Goal: Check status: Check status

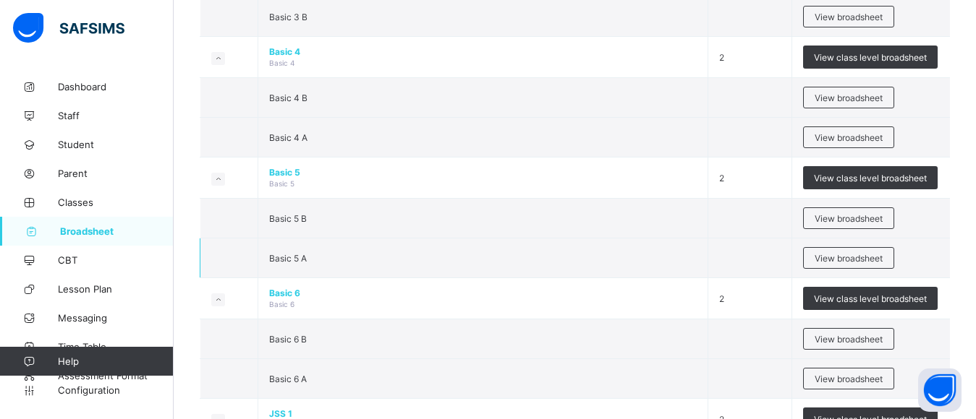
scroll to position [868, 0]
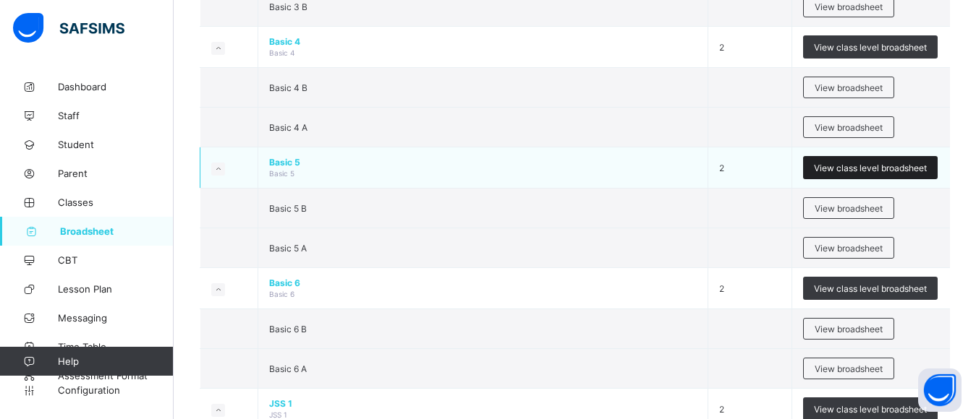
click at [892, 165] on span "View class level broadsheet" at bounding box center [870, 168] width 113 height 11
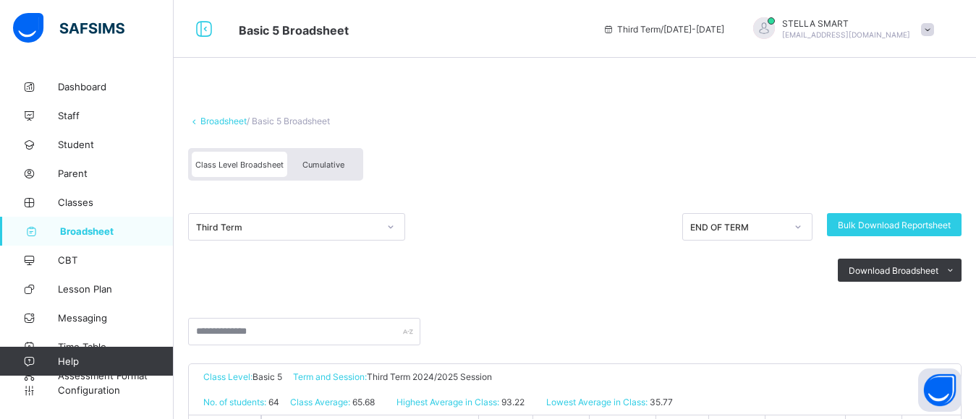
click at [332, 163] on span "Cumulative" at bounding box center [323, 165] width 42 height 10
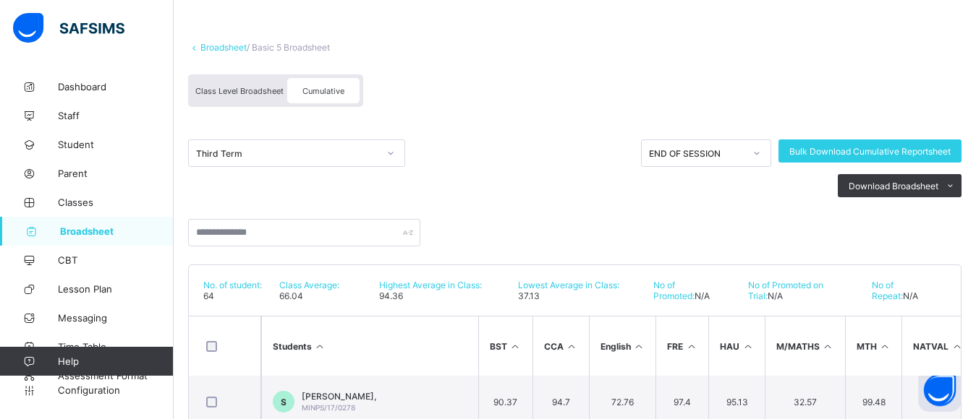
scroll to position [72, 0]
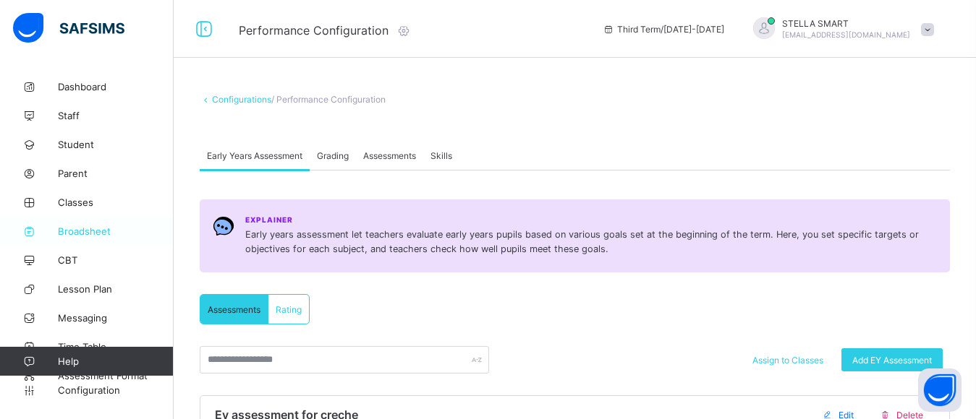
click at [88, 228] on span "Broadsheet" at bounding box center [116, 232] width 116 height 12
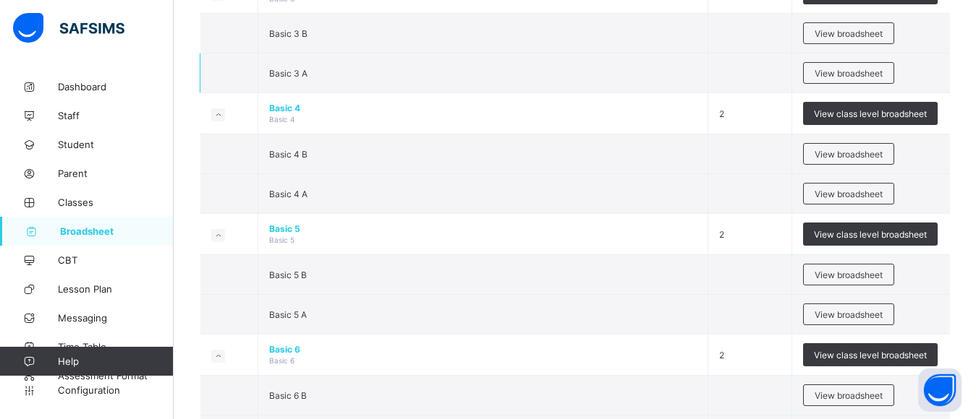
scroll to position [868, 0]
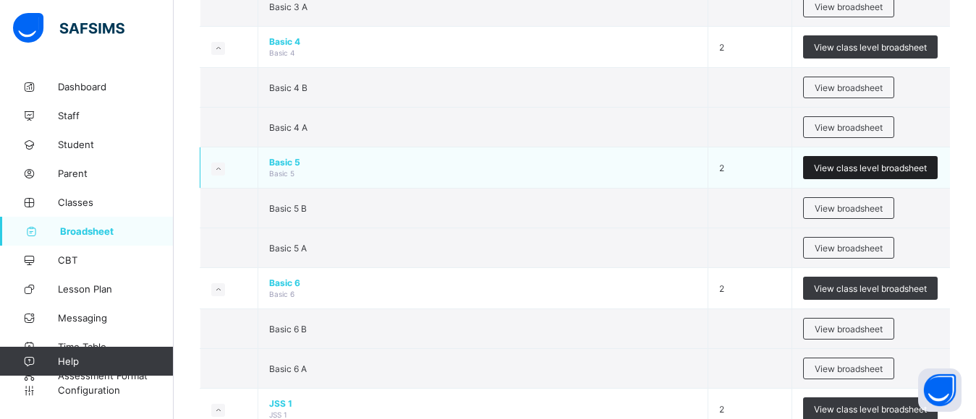
click at [840, 171] on span "View class level broadsheet" at bounding box center [870, 168] width 113 height 11
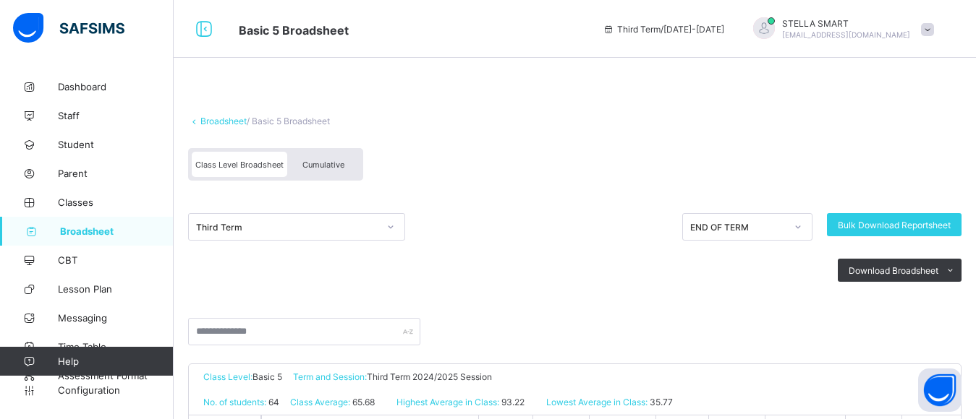
click at [349, 168] on div "Cumulative" at bounding box center [323, 164] width 72 height 25
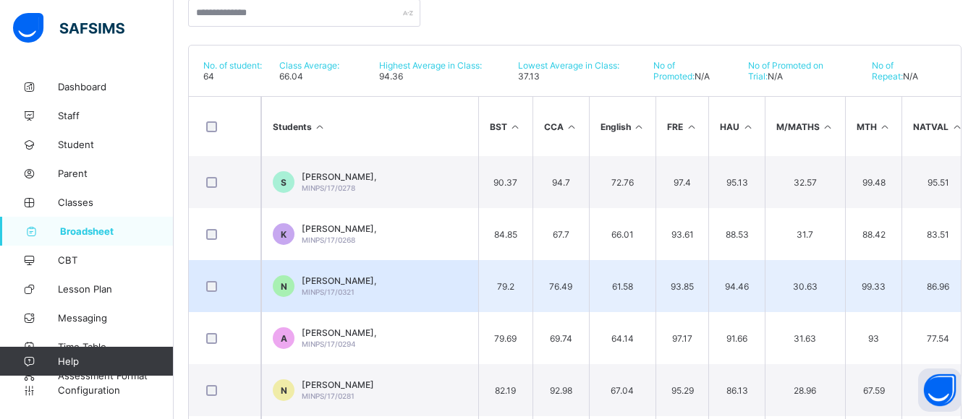
scroll to position [265, 0]
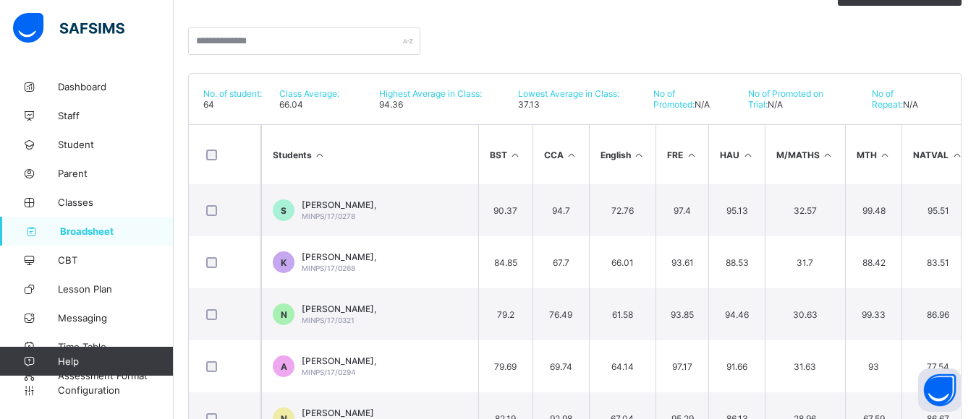
click at [882, 155] on icon at bounding box center [885, 155] width 12 height 11
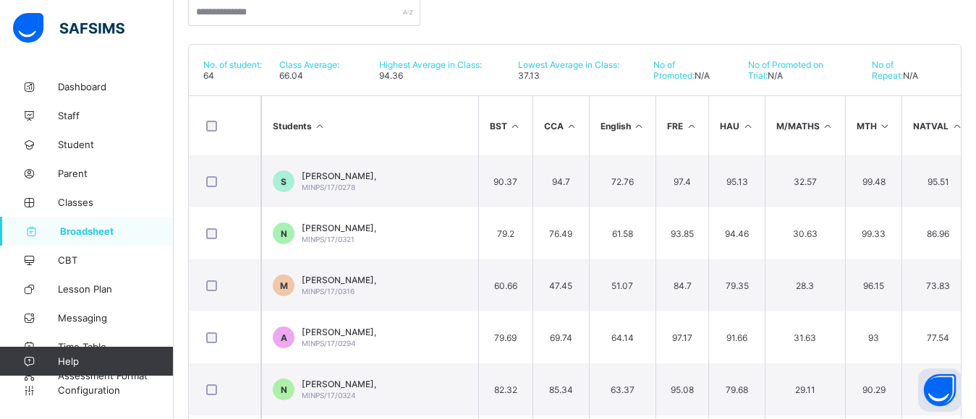
scroll to position [323, 0]
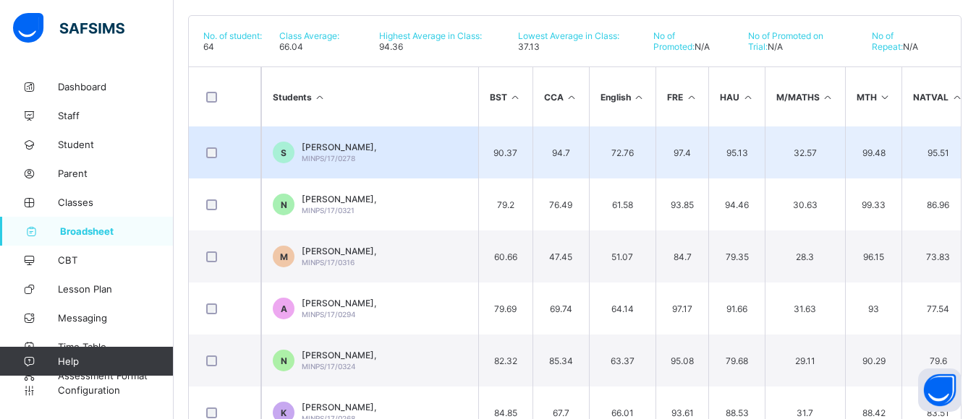
click at [621, 135] on td "72.76" at bounding box center [622, 153] width 67 height 52
click at [617, 129] on td "72.76" at bounding box center [622, 153] width 67 height 52
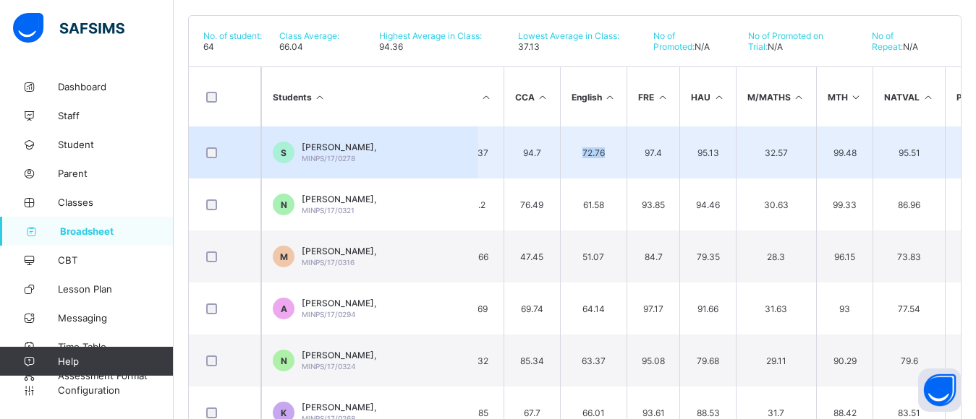
click at [617, 129] on td "72.76" at bounding box center [593, 153] width 67 height 52
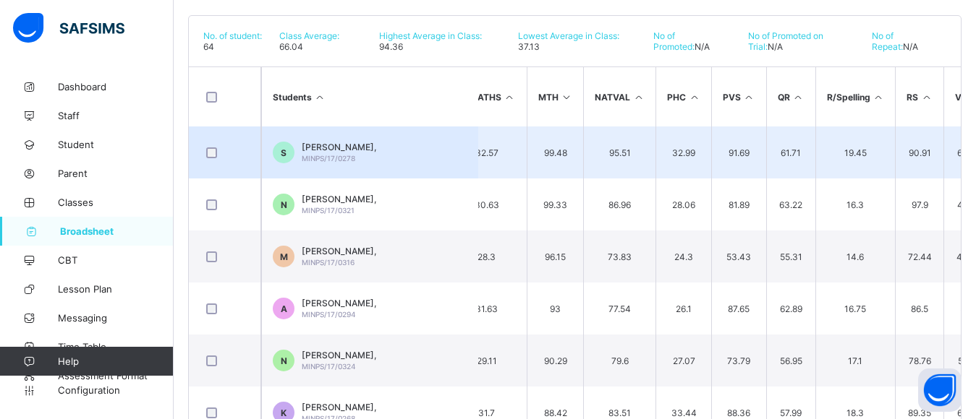
scroll to position [0, 347]
